Goal: Check status: Check status

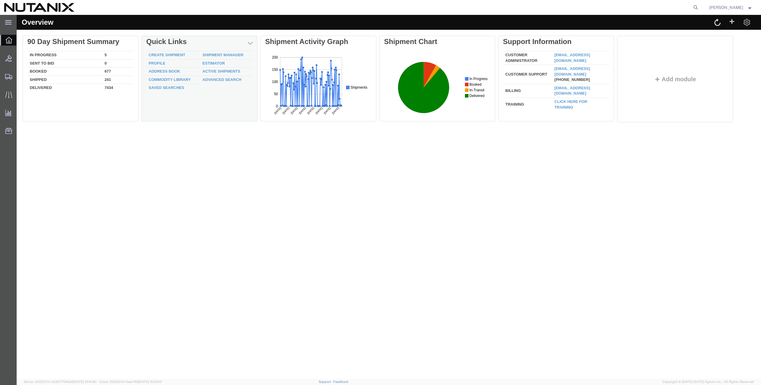
drag, startPoint x: 210, startPoint y: 176, endPoint x: 158, endPoint y: 114, distance: 80.0
click at [208, 174] on div "Overview Delete 90 Day Shipment Summary In Progress 5 Sent To Bid 0 Booked 677 …" at bounding box center [389, 197] width 745 height 364
click at [0, 0] on span "Create from Template" at bounding box center [0, 0] width 0 height 0
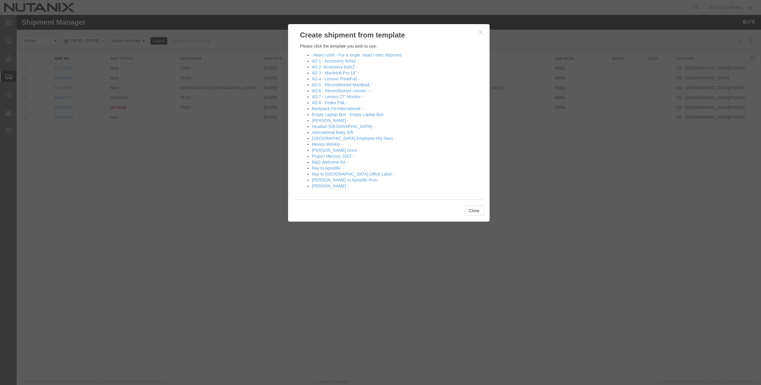
click at [481, 32] on icon "button" at bounding box center [480, 31] width 5 height 5
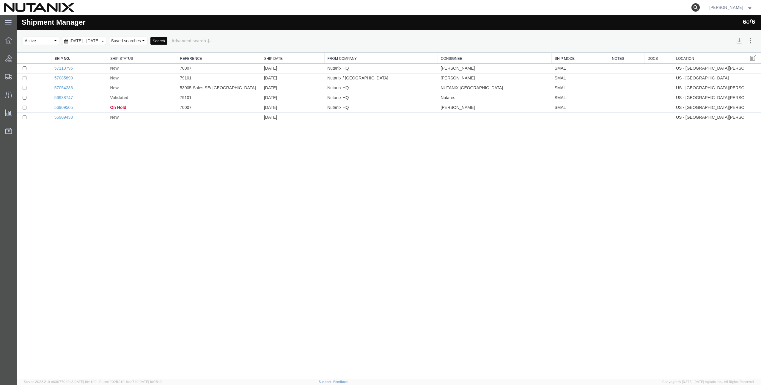
click at [700, 8] on icon at bounding box center [696, 7] width 8 height 8
paste input "57026596"
type input "57026596"
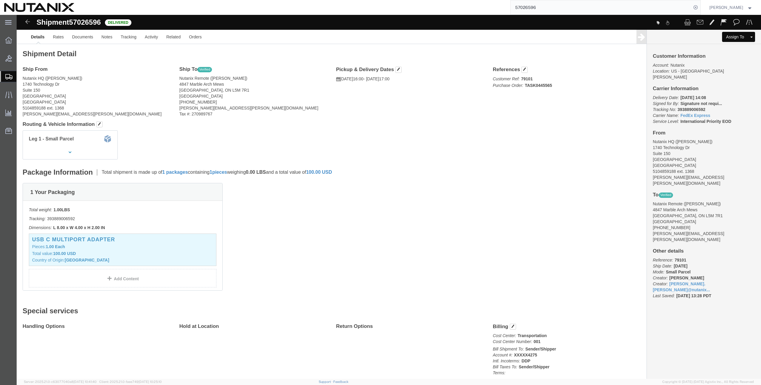
click b "393889006592"
